Goal: Navigation & Orientation: Find specific page/section

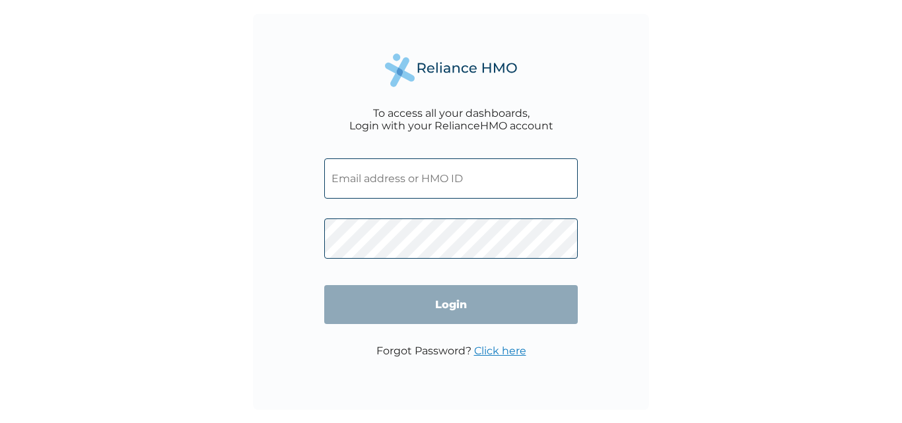
click at [412, 183] on input "text" at bounding box center [451, 179] width 254 height 40
paste input "ACH/10463/A"
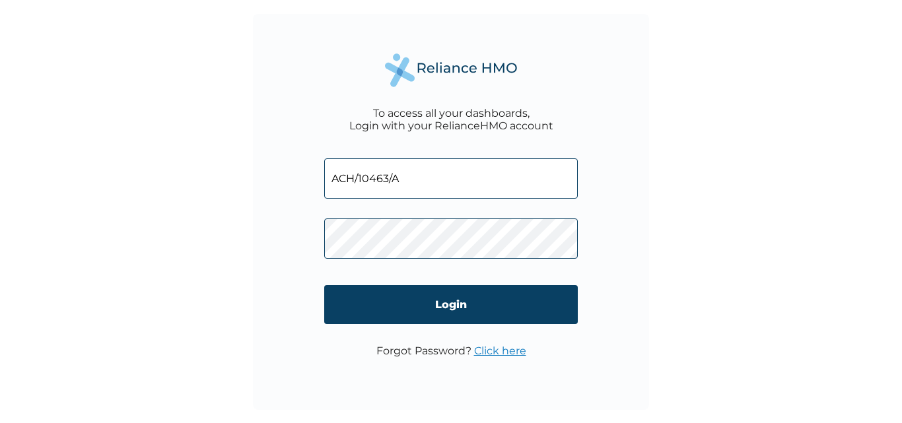
type input "ACH/10463/A"
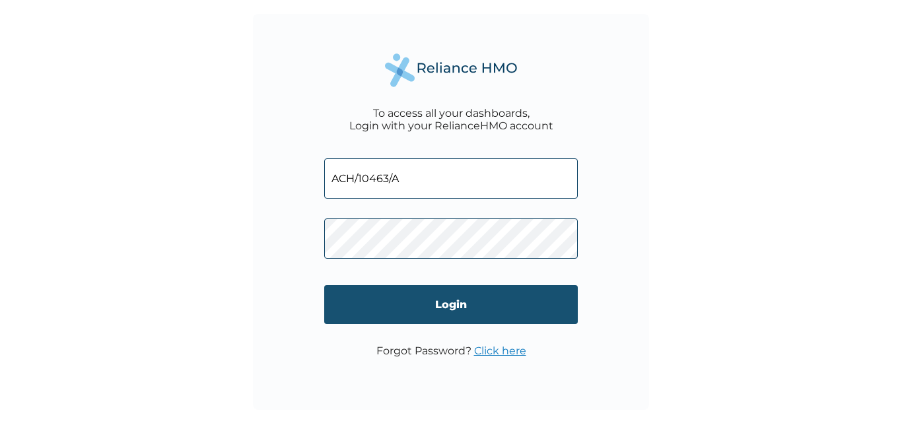
click at [431, 295] on input "Login" at bounding box center [451, 304] width 254 height 39
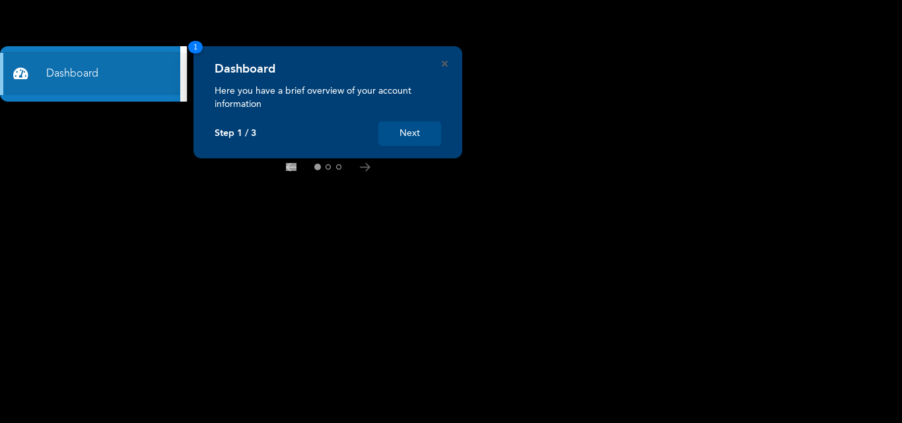
click at [425, 133] on button "Next" at bounding box center [410, 134] width 63 height 24
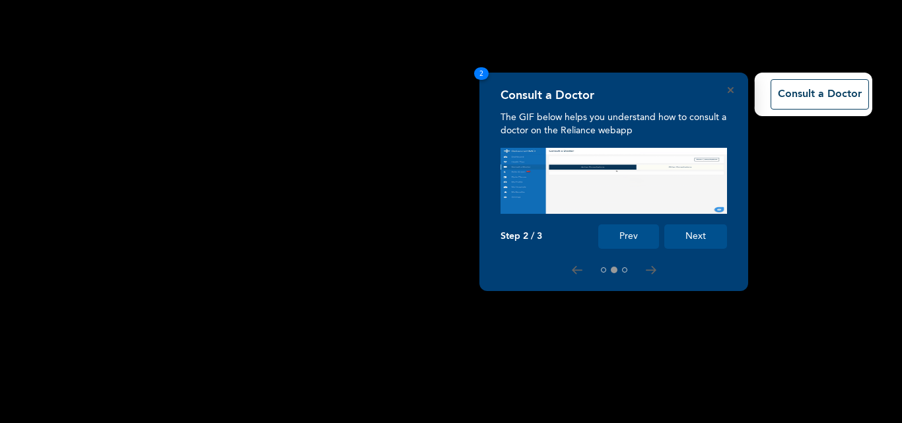
click at [696, 234] on button "Next" at bounding box center [696, 237] width 63 height 24
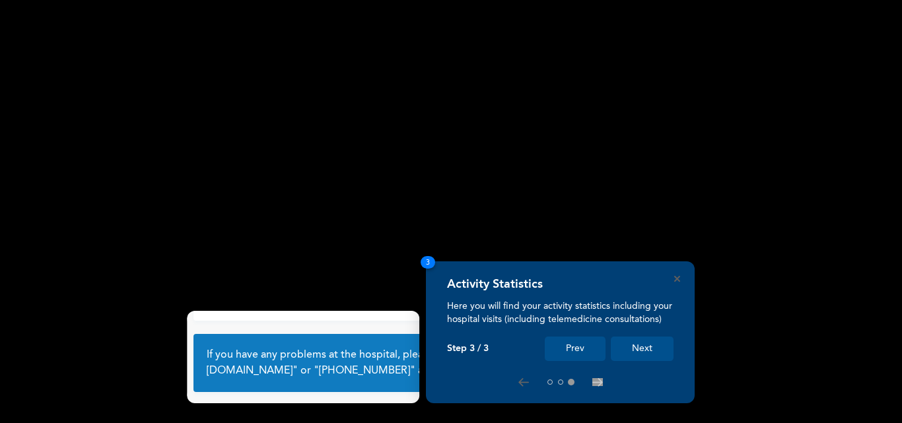
scroll to position [88, 0]
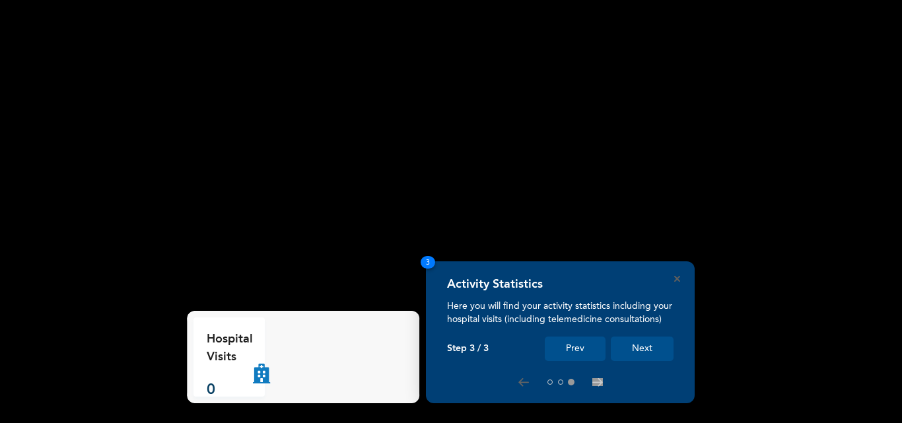
click at [696, 234] on rect at bounding box center [451, 211] width 902 height 423
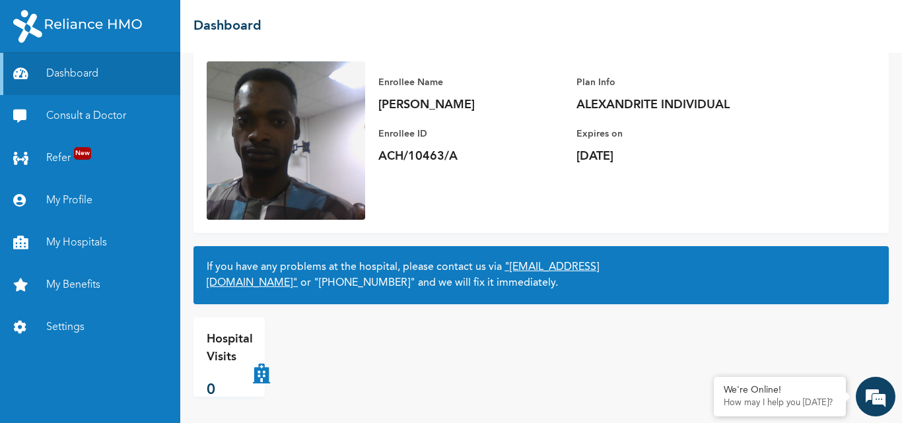
scroll to position [0, 0]
drag, startPoint x: 238, startPoint y: 344, endPoint x: 329, endPoint y: 363, distance: 93.2
click at [329, 363] on div "Hospital Visits 0" at bounding box center [305, 357] width 223 height 79
click at [262, 366] on icon at bounding box center [261, 357] width 17 height 53
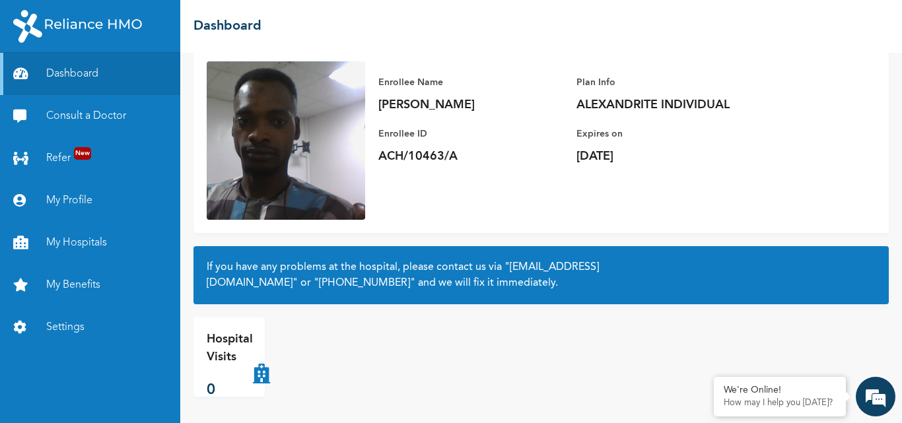
click at [262, 366] on icon at bounding box center [261, 357] width 17 height 53
click at [73, 197] on link "My Profile" at bounding box center [90, 201] width 180 height 42
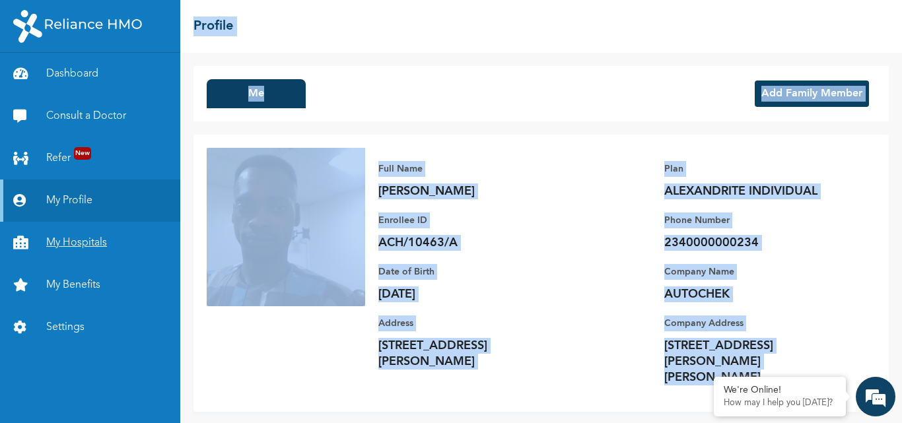
click at [121, 241] on link "My Hospitals" at bounding box center [90, 243] width 180 height 42
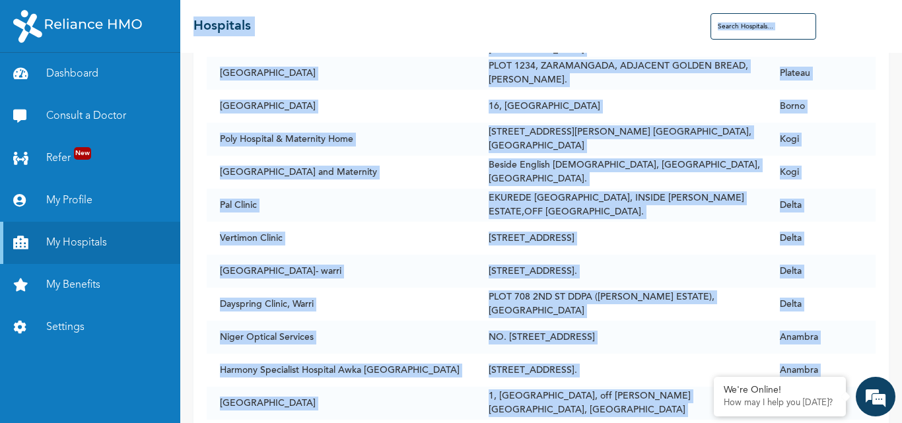
scroll to position [8113, 0]
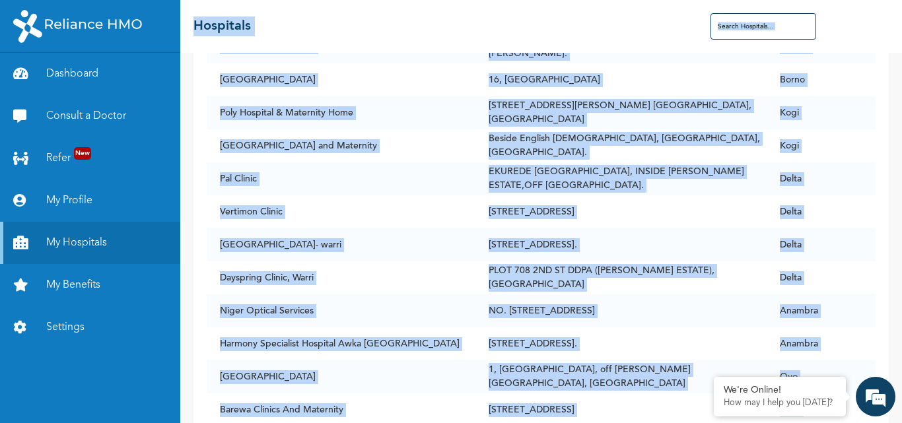
click at [888, 422] on div "Name Address State Ultimate Eye Clinic - Ikoyi [STREET_ADDRESS] [GEOGRAPHIC_DAT…" at bounding box center [541, 238] width 722 height 371
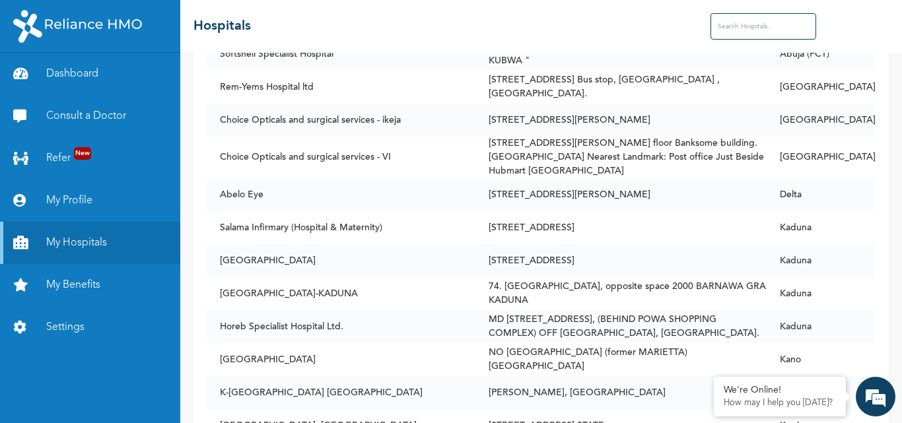
scroll to position [12746, 0]
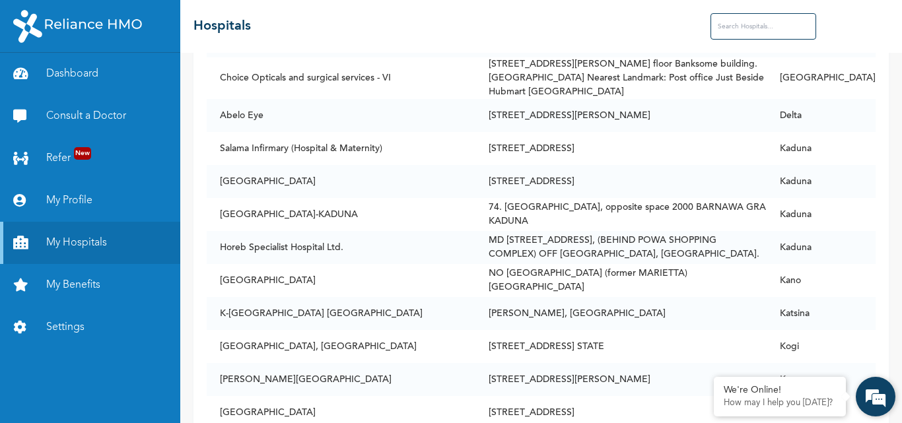
click at [895, 416] on div "We're Online! How may I help you [DATE]?" at bounding box center [876, 397] width 40 height 40
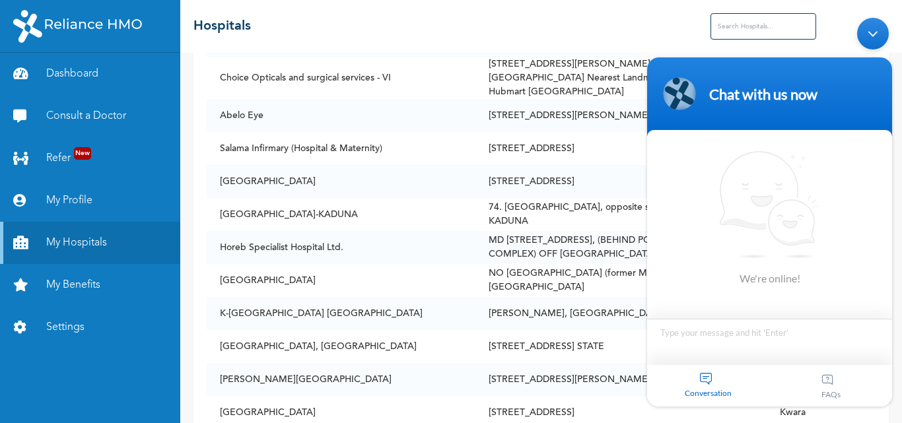
click html "Chat with us now We're online! Conversation FAQs"
click at [895, 416] on div "We're Online! How may I help you [DATE]?" at bounding box center [876, 397] width 40 height 40
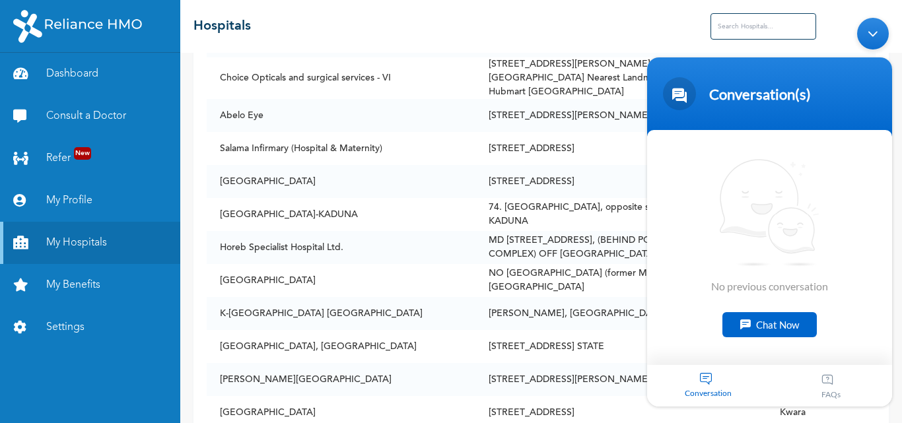
click at [872, 24] on div "Minimize live chat window" at bounding box center [874, 34] width 32 height 32
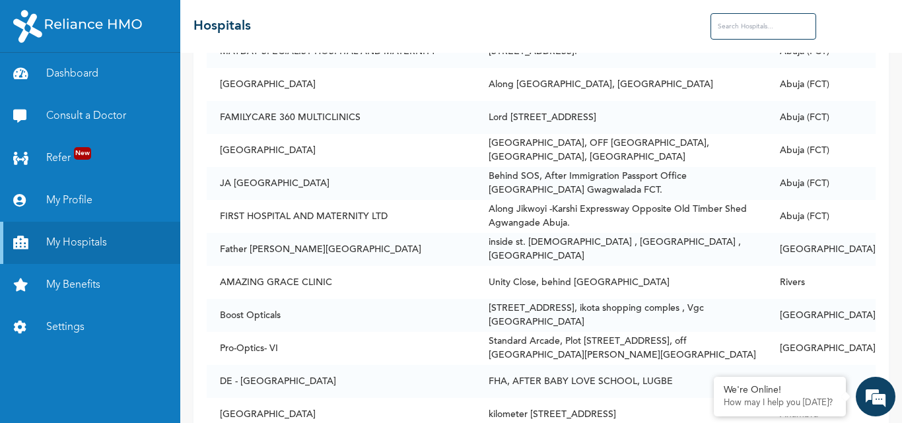
scroll to position [21221, 0]
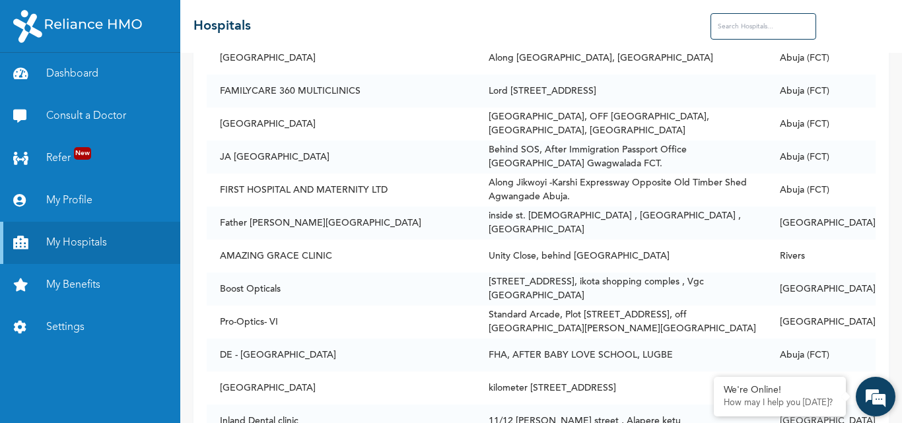
click at [895, 416] on div "We're Online! How may I help you [DATE]?" at bounding box center [876, 397] width 40 height 40
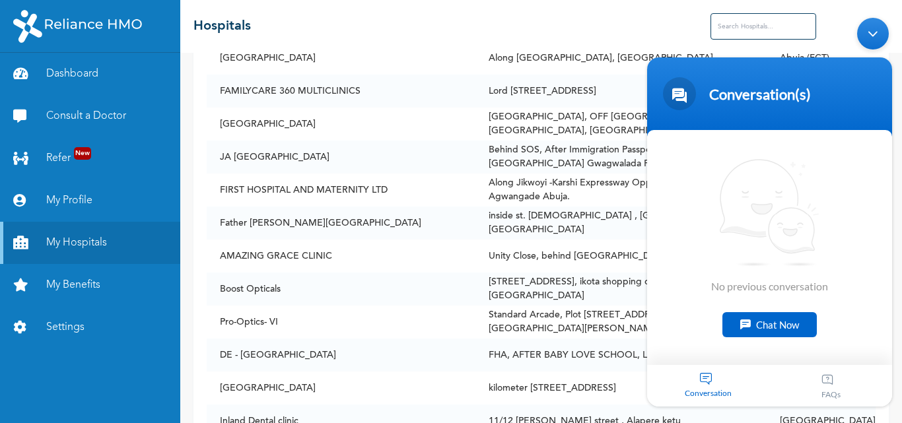
drag, startPoint x: 1535, startPoint y: 427, endPoint x: 895, endPoint y: 218, distance: 674.2
click at [895, 217] on body "Conversation(s) We're online! No previous conversation Chat Now Conversation FA…" at bounding box center [770, 212] width 258 height 402
drag, startPoint x: 895, startPoint y: 218, endPoint x: 874, endPoint y: 292, distance: 76.8
click at [874, 292] on body "Conversation(s) We're online! No previous conversation Chat Now Conversation FA…" at bounding box center [770, 212] width 258 height 402
click at [879, 38] on div "Minimize live chat window" at bounding box center [874, 34] width 32 height 32
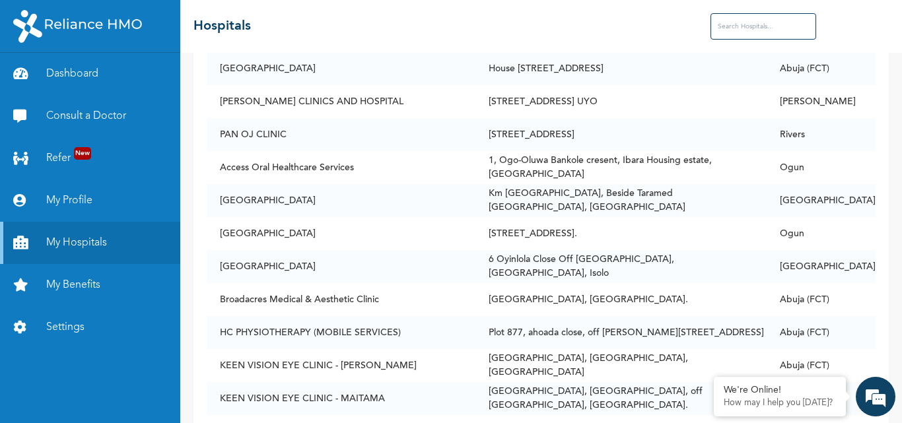
scroll to position [33149, 0]
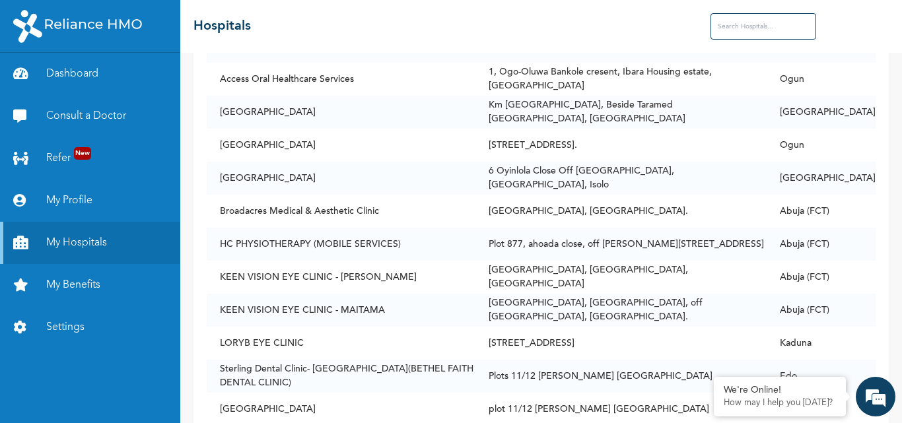
click at [898, 52] on div "☰ Hospitals" at bounding box center [541, 26] width 722 height 53
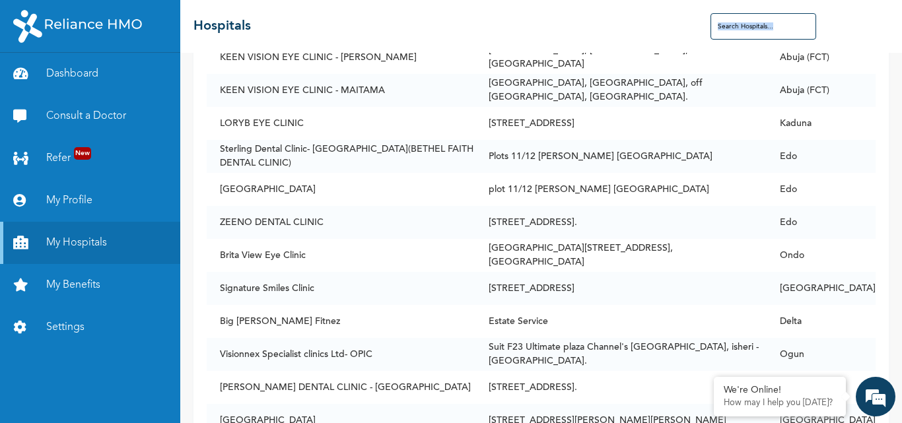
scroll to position [33412, 0]
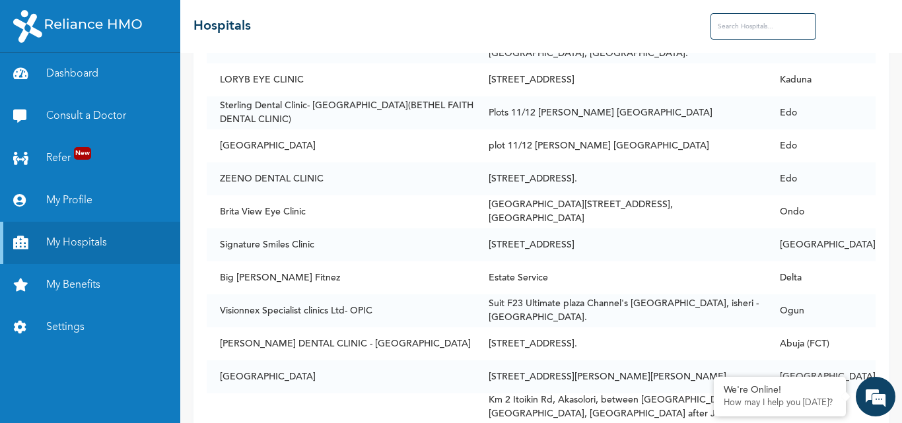
drag, startPoint x: 606, startPoint y: 207, endPoint x: 706, endPoint y: 209, distance: 100.4
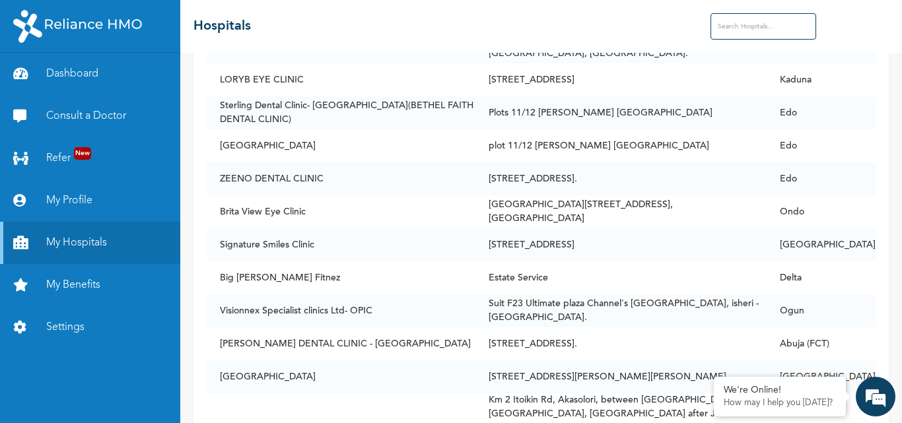
drag, startPoint x: 837, startPoint y: 205, endPoint x: 470, endPoint y: 211, distance: 366.7
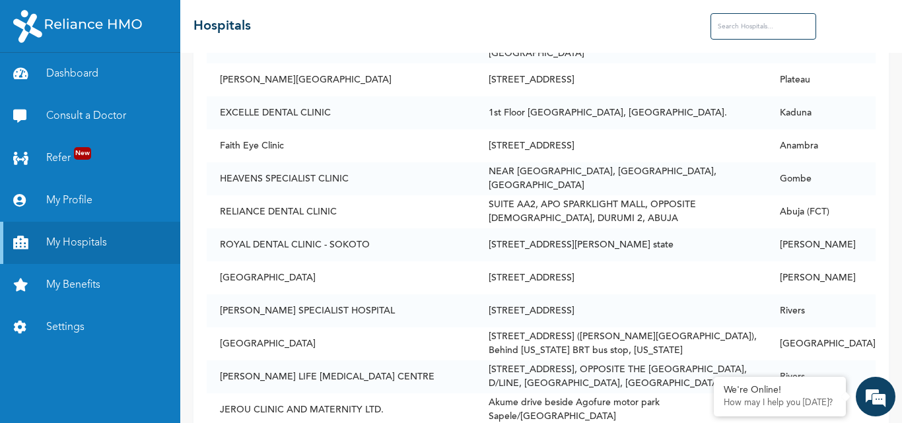
scroll to position [34602, 0]
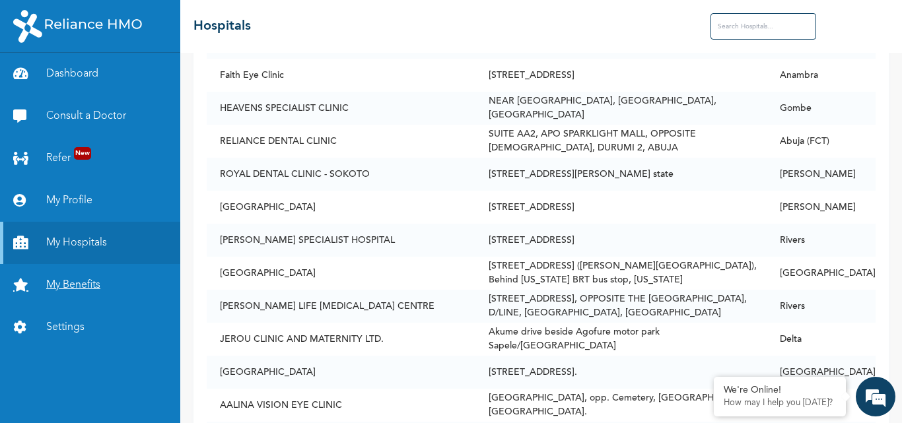
click at [72, 283] on link "My Benefits" at bounding box center [90, 285] width 180 height 42
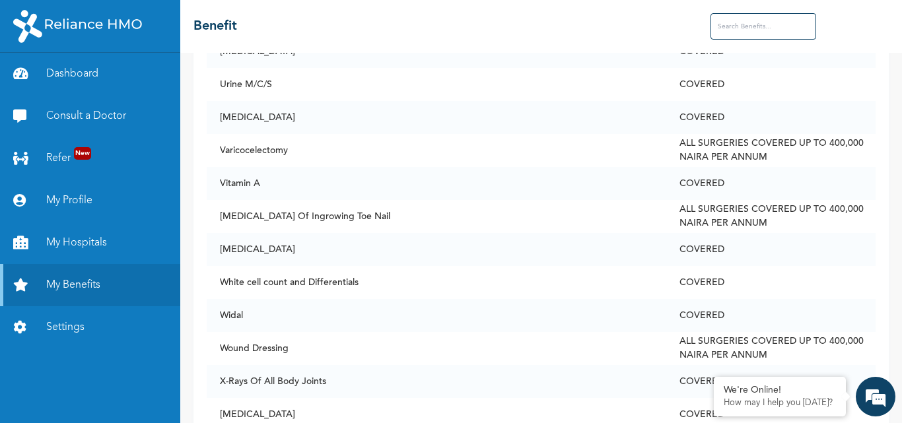
scroll to position [6335, 0]
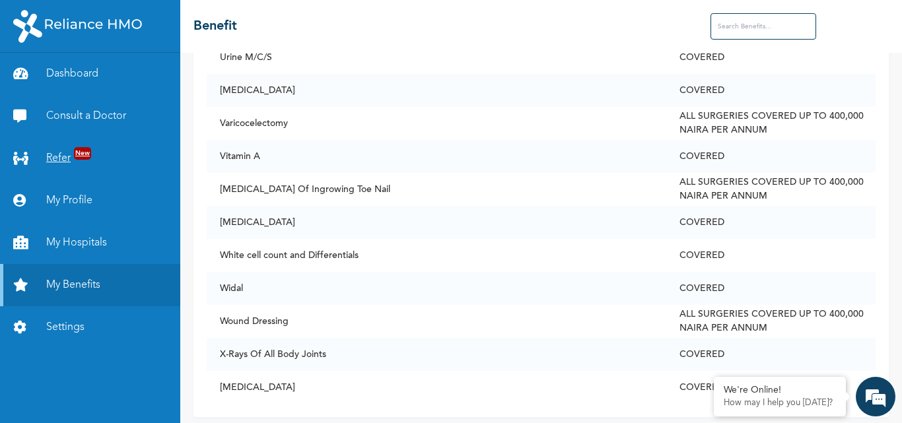
click at [104, 155] on link "Refer New" at bounding box center [90, 158] width 180 height 42
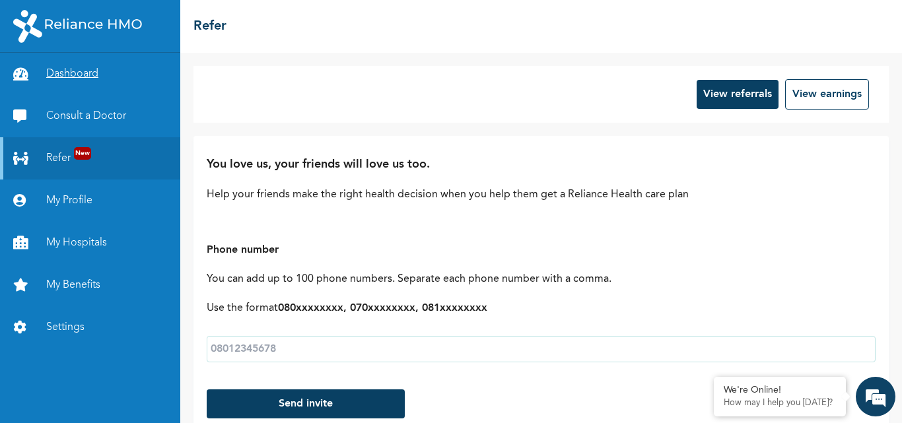
click at [96, 73] on link "Dashboard" at bounding box center [90, 74] width 180 height 42
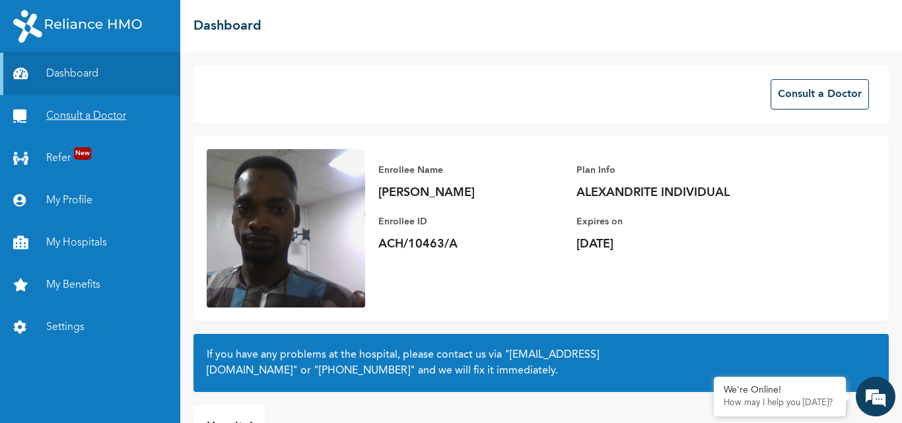
click at [85, 117] on link "Consult a Doctor" at bounding box center [90, 116] width 180 height 42
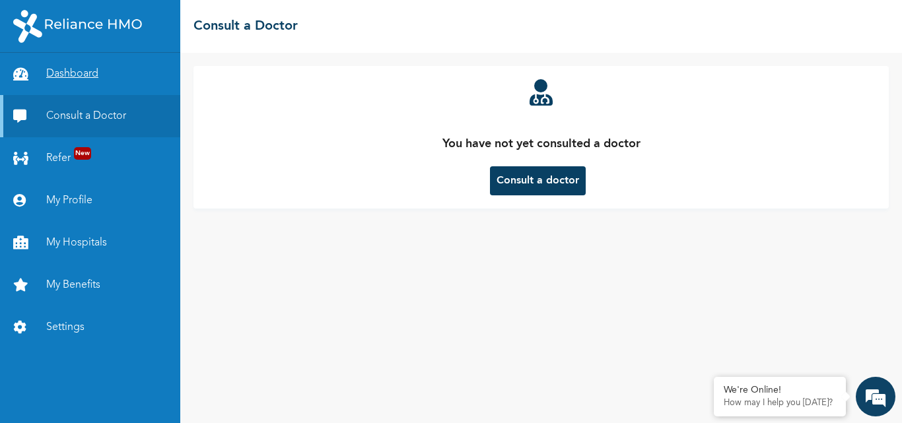
click at [65, 66] on link "Dashboard" at bounding box center [90, 74] width 180 height 42
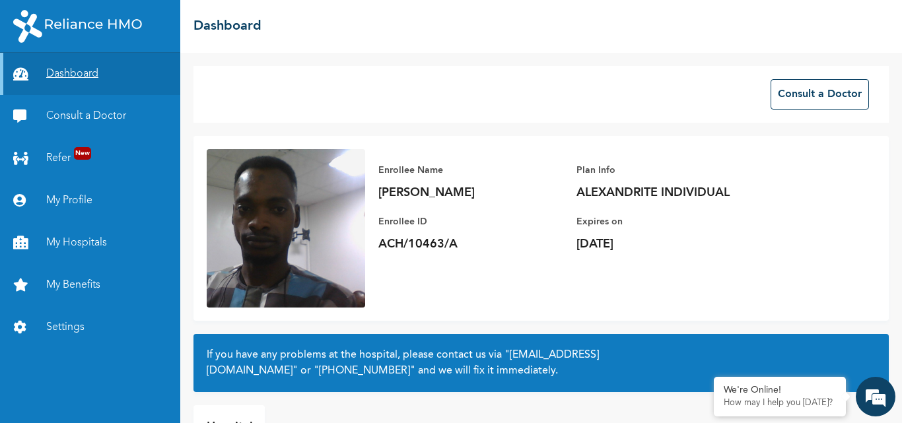
click at [96, 65] on link "Dashboard" at bounding box center [90, 74] width 180 height 42
